Goal: Check status: Check status

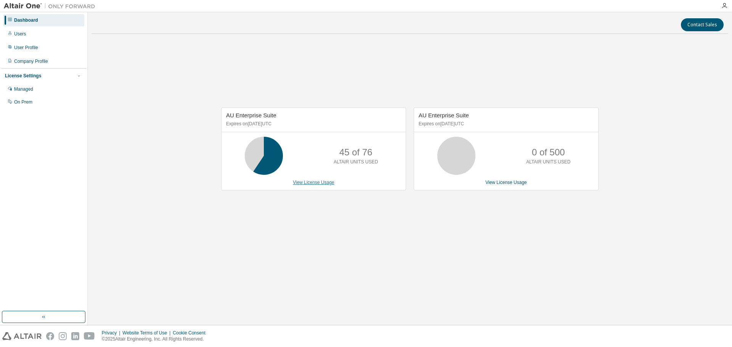
click at [310, 181] on link "View License Usage" at bounding box center [314, 182] width 42 height 5
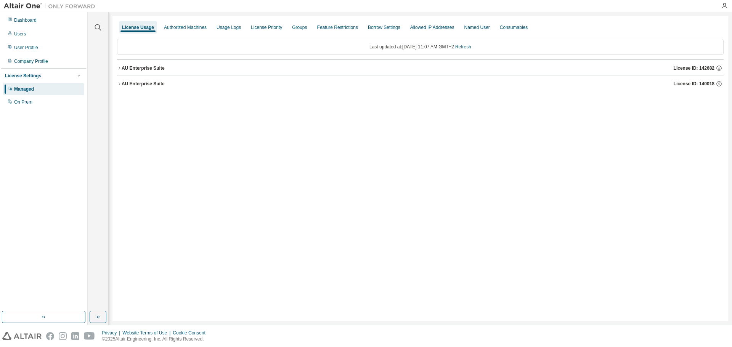
click at [119, 67] on icon "button" at bounding box center [119, 68] width 5 height 5
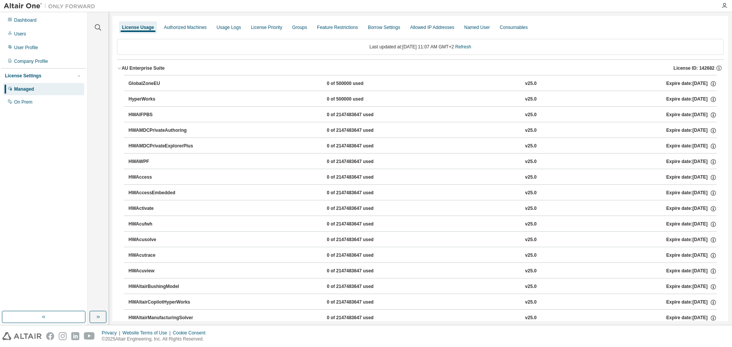
click at [119, 67] on icon "button" at bounding box center [119, 68] width 5 height 5
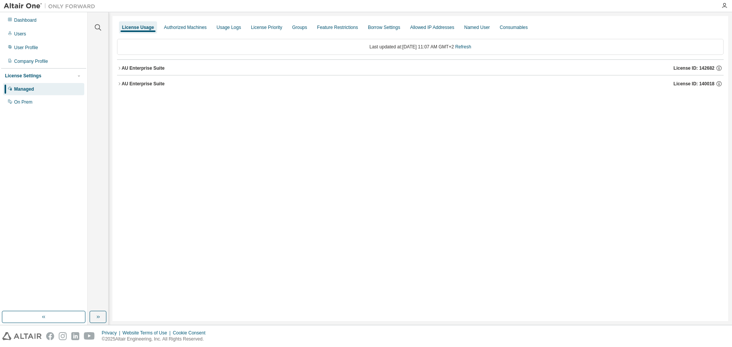
click at [118, 85] on icon "button" at bounding box center [119, 84] width 5 height 5
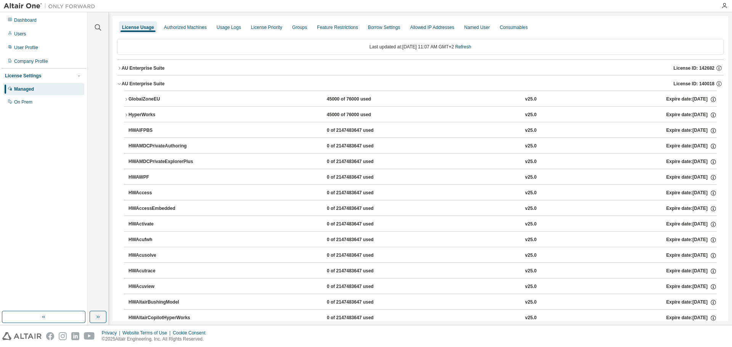
click at [125, 99] on icon "button" at bounding box center [126, 99] width 5 height 5
